Goal: Information Seeking & Learning: Check status

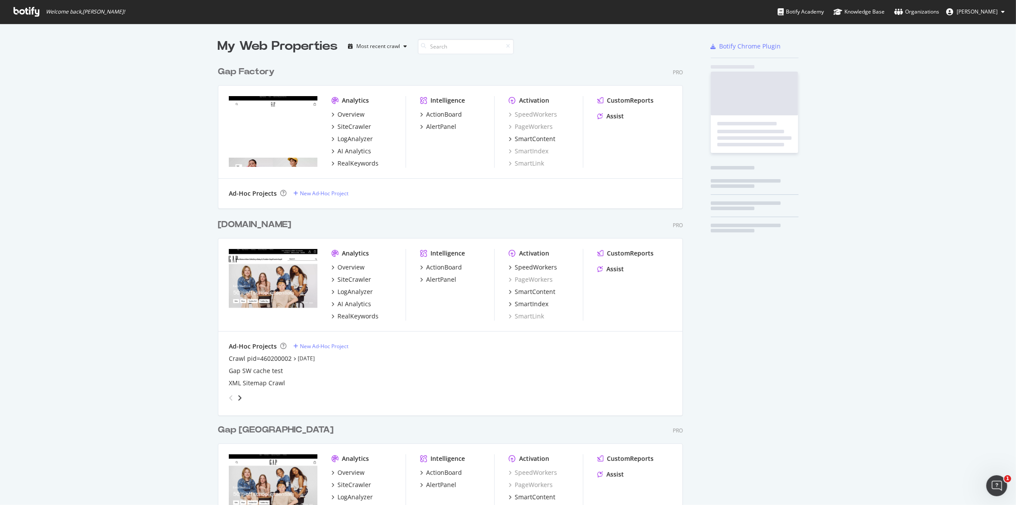
scroll to position [1000, 466]
